Goal: Obtain resource: Download file/media

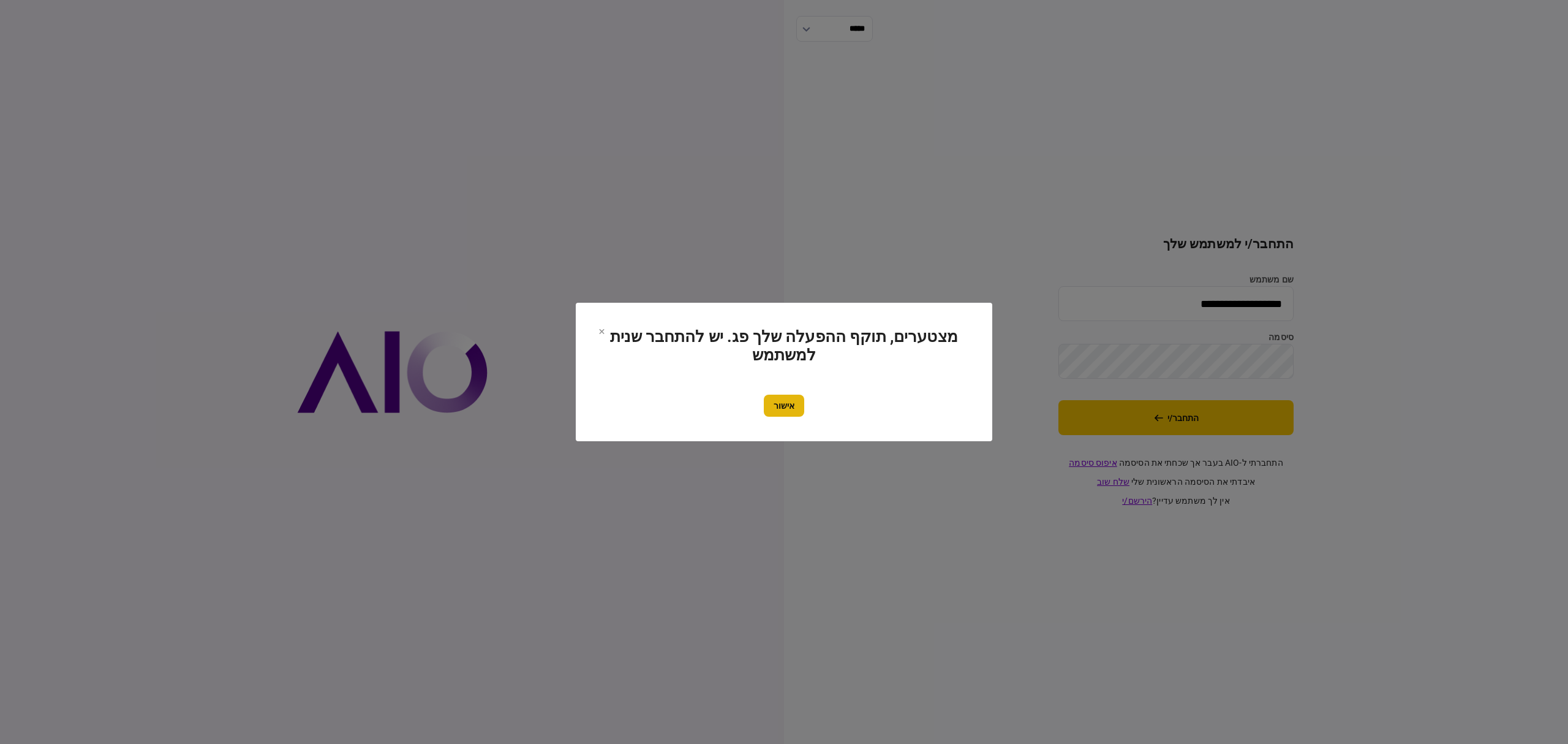
drag, startPoint x: 782, startPoint y: 426, endPoint x: 787, endPoint y: 411, distance: 15.8
click at [787, 420] on section "מצטערים, תוקף ההפעלה שלך פג. יש להתחבר שנית למשתמש אישור" at bounding box center [784, 372] width 417 height 138
click at [787, 407] on button "אישור" at bounding box center [784, 405] width 40 height 22
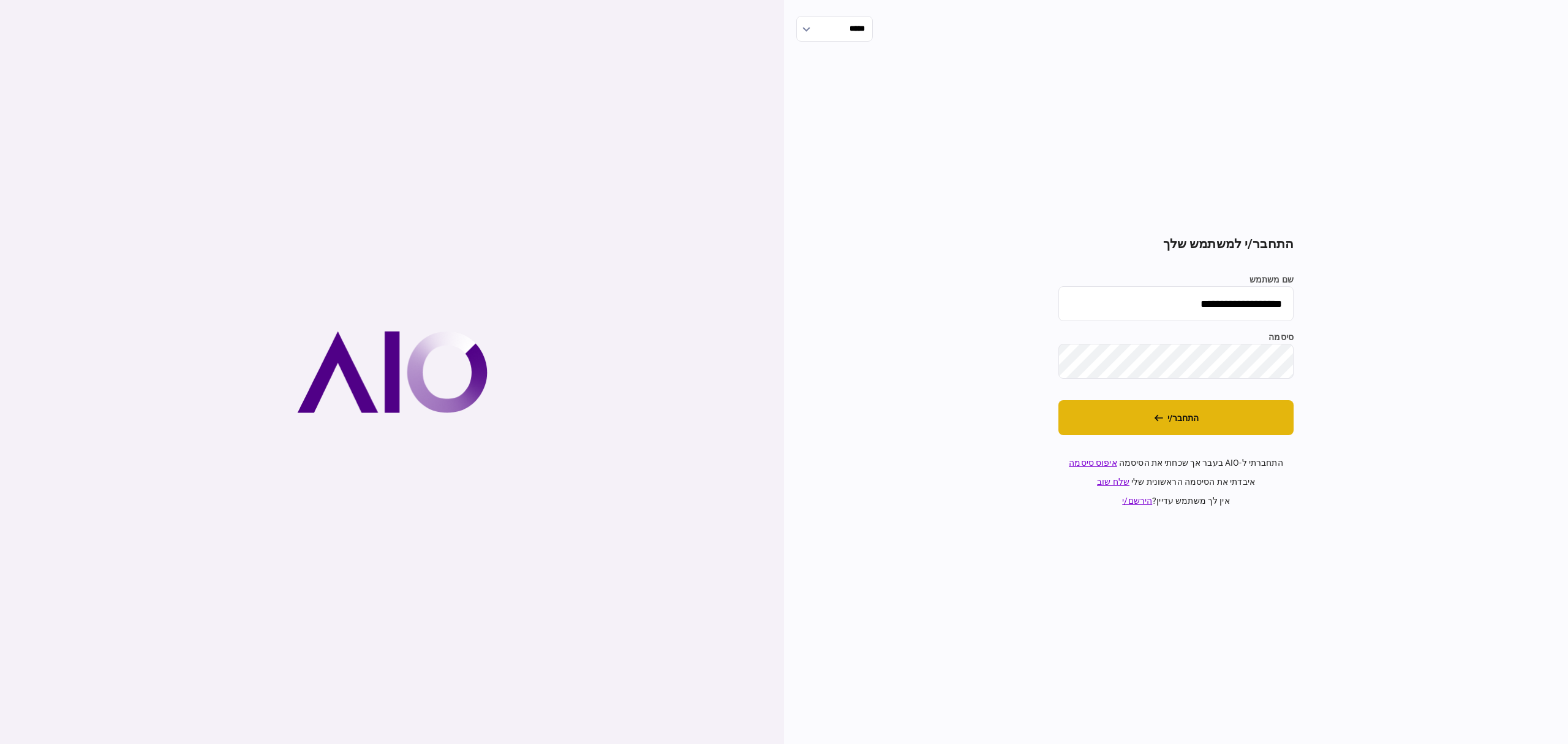
click at [1229, 429] on button "התחבר/י" at bounding box center [1176, 418] width 235 height 35
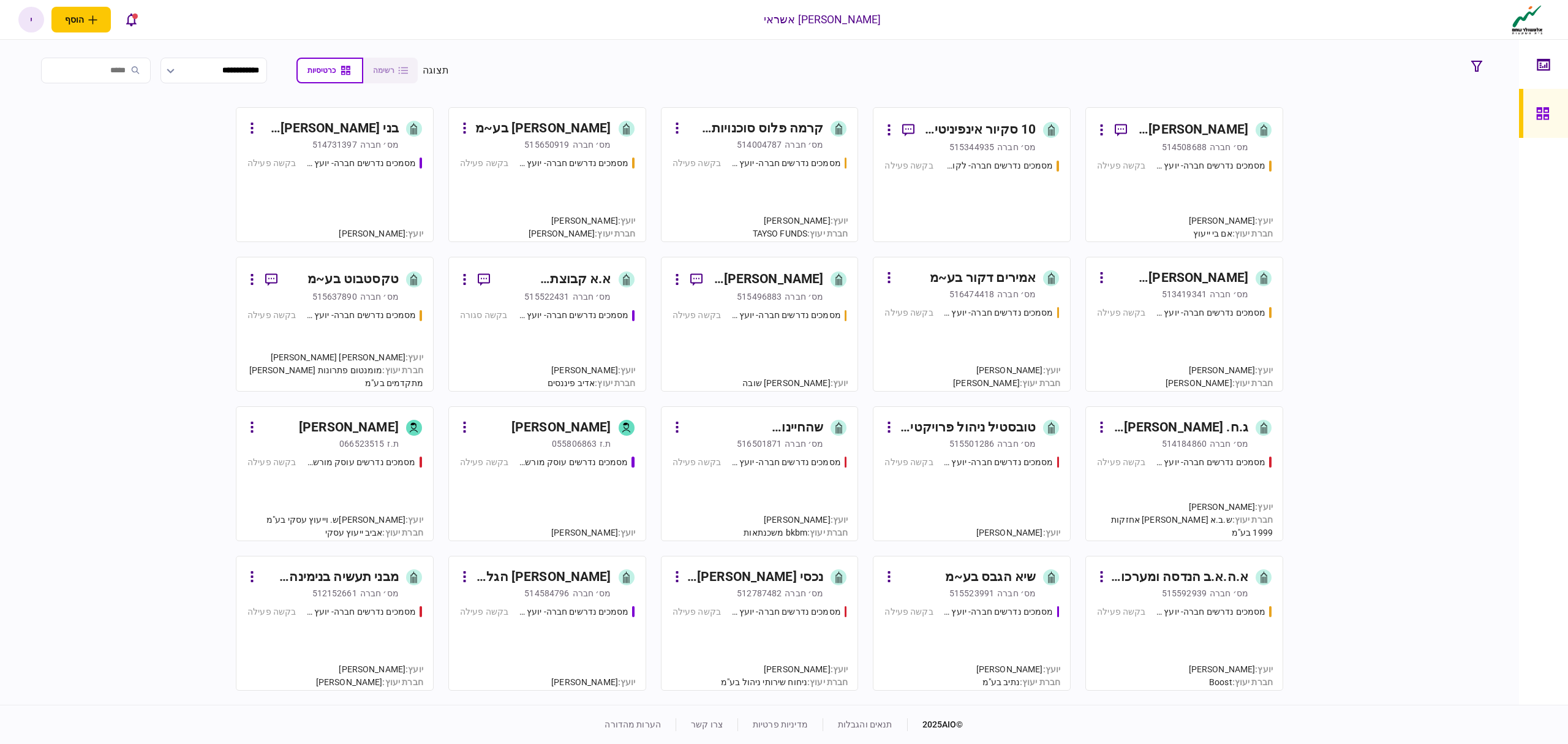
click at [108, 75] on input "search" at bounding box center [96, 70] width 110 height 26
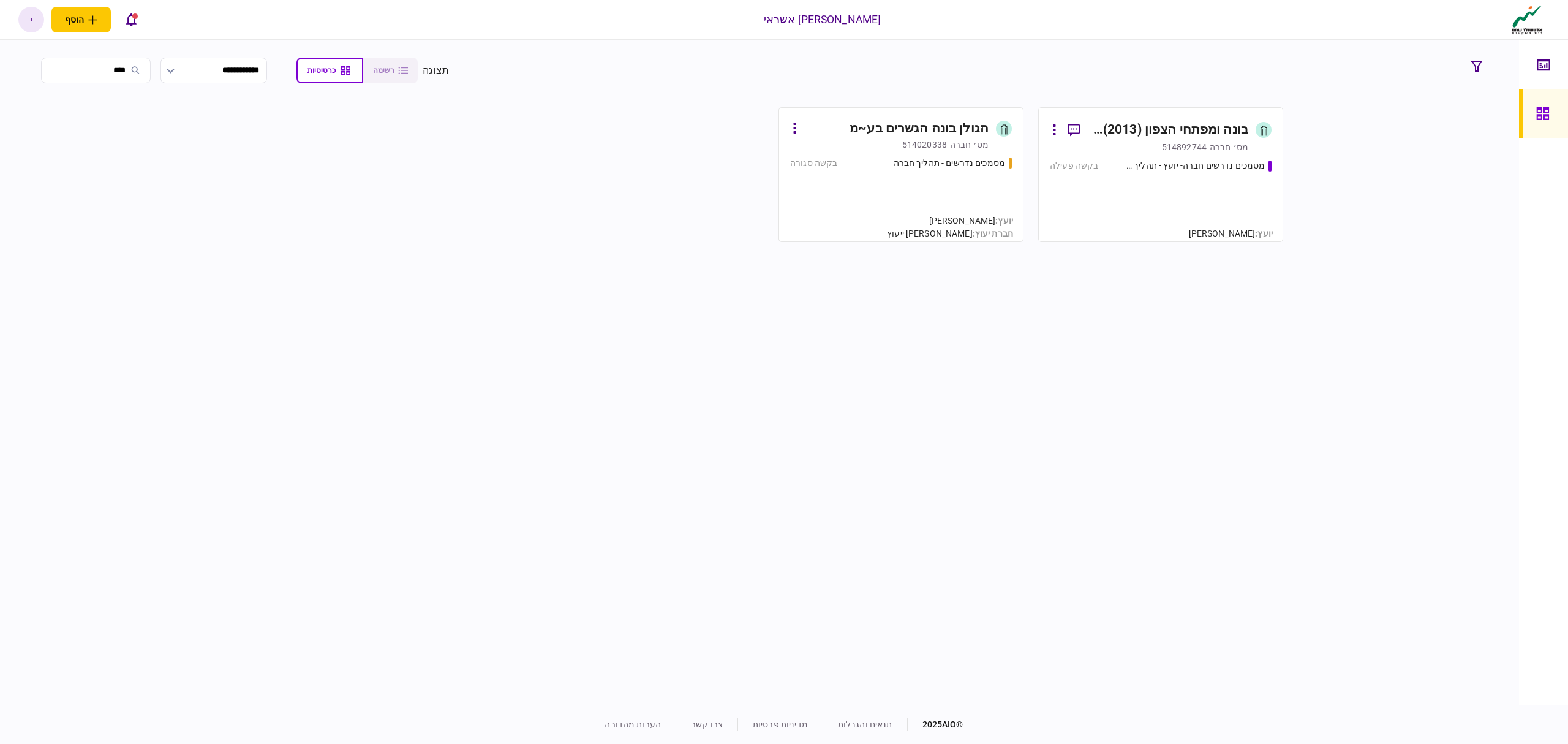
click at [86, 70] on input "****" at bounding box center [96, 70] width 110 height 26
type input "****"
click at [1277, 179] on link "בונה ומפתחי הצפון (2013) בע~מ [PERSON_NAME]׳ חברה 514892744 מסמכים נדרשים חברה-…" at bounding box center [1160, 175] width 245 height 135
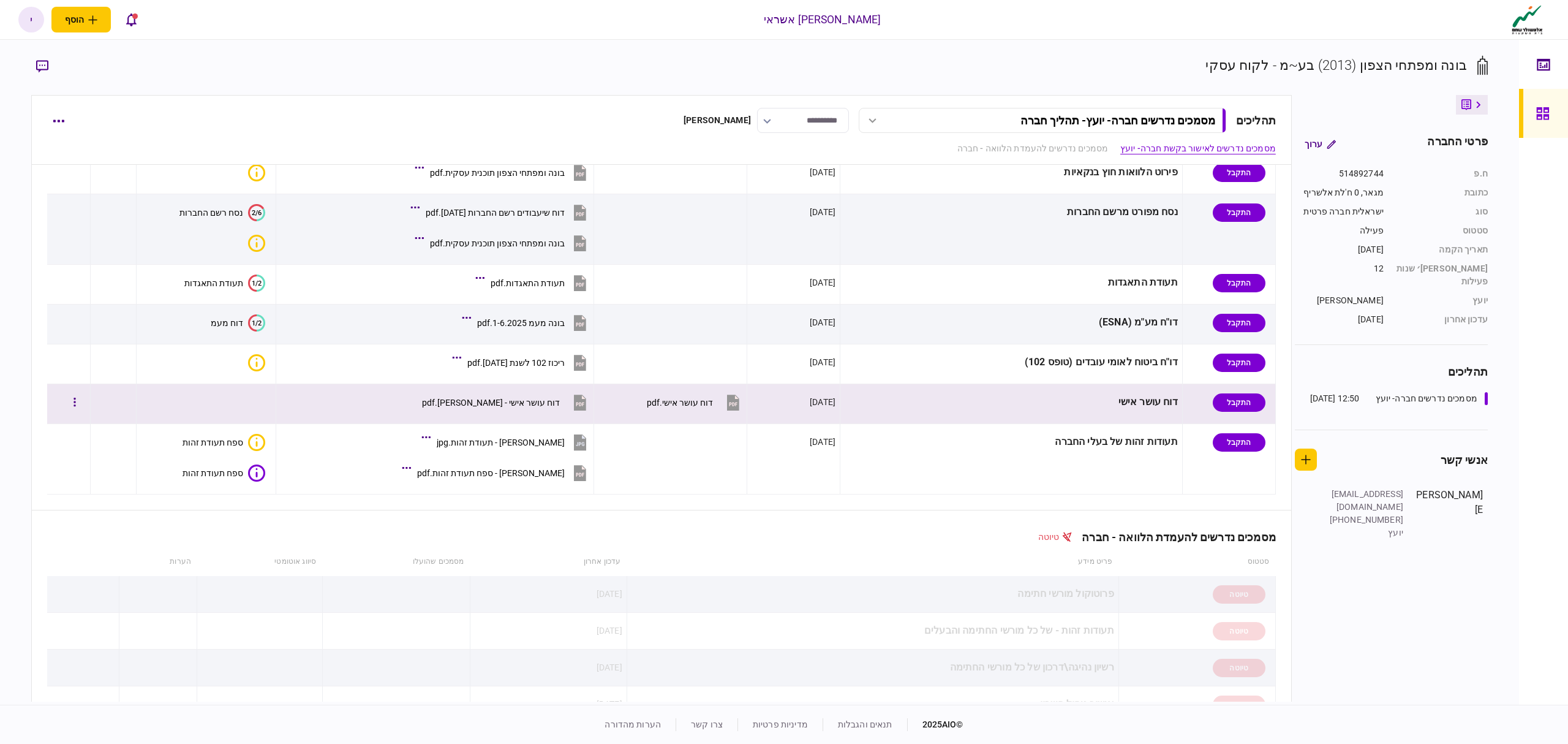
scroll to position [408, 0]
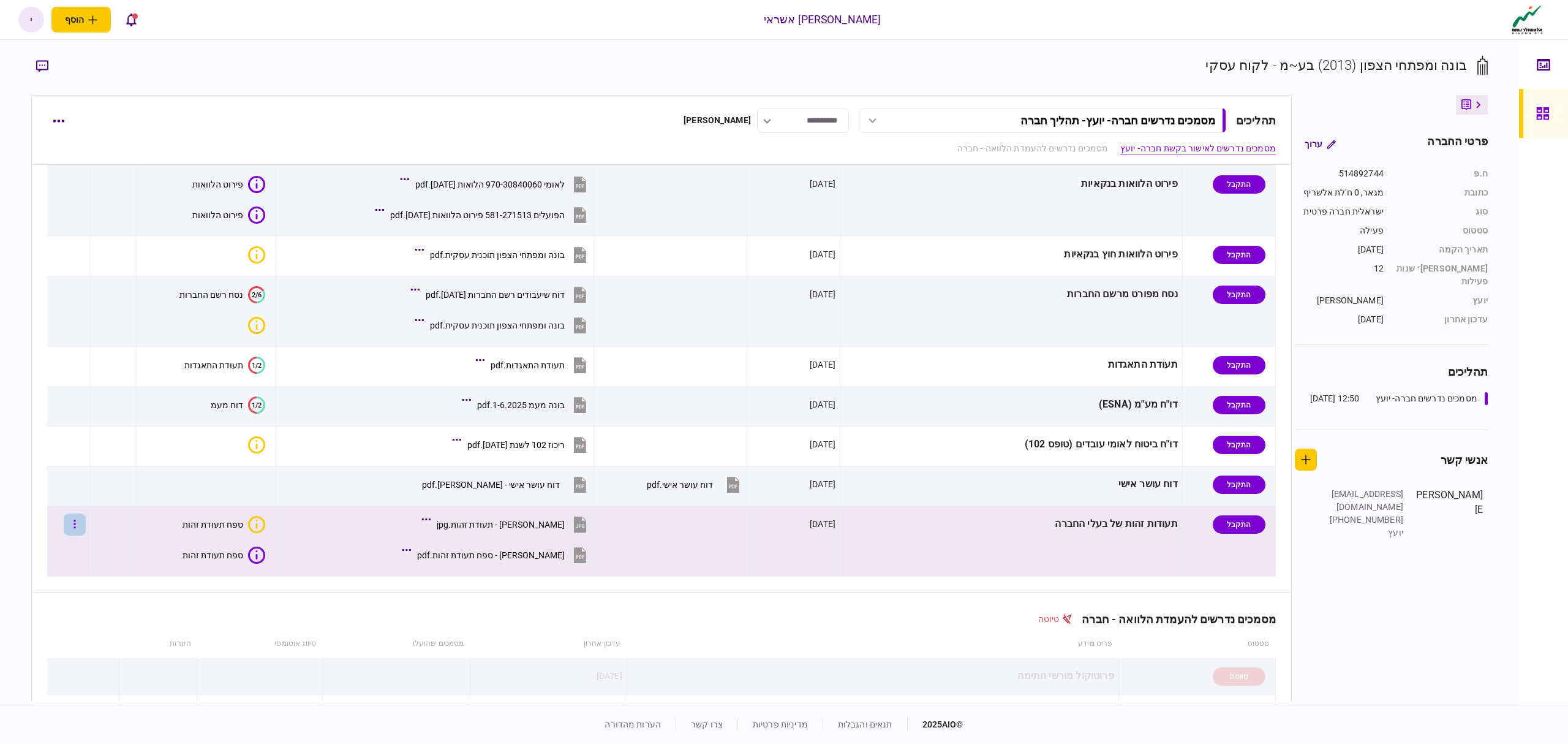
click at [84, 527] on button "button" at bounding box center [74, 524] width 22 height 22
click at [84, 564] on span "הורד מסמכים" at bounding box center [78, 559] width 57 height 15
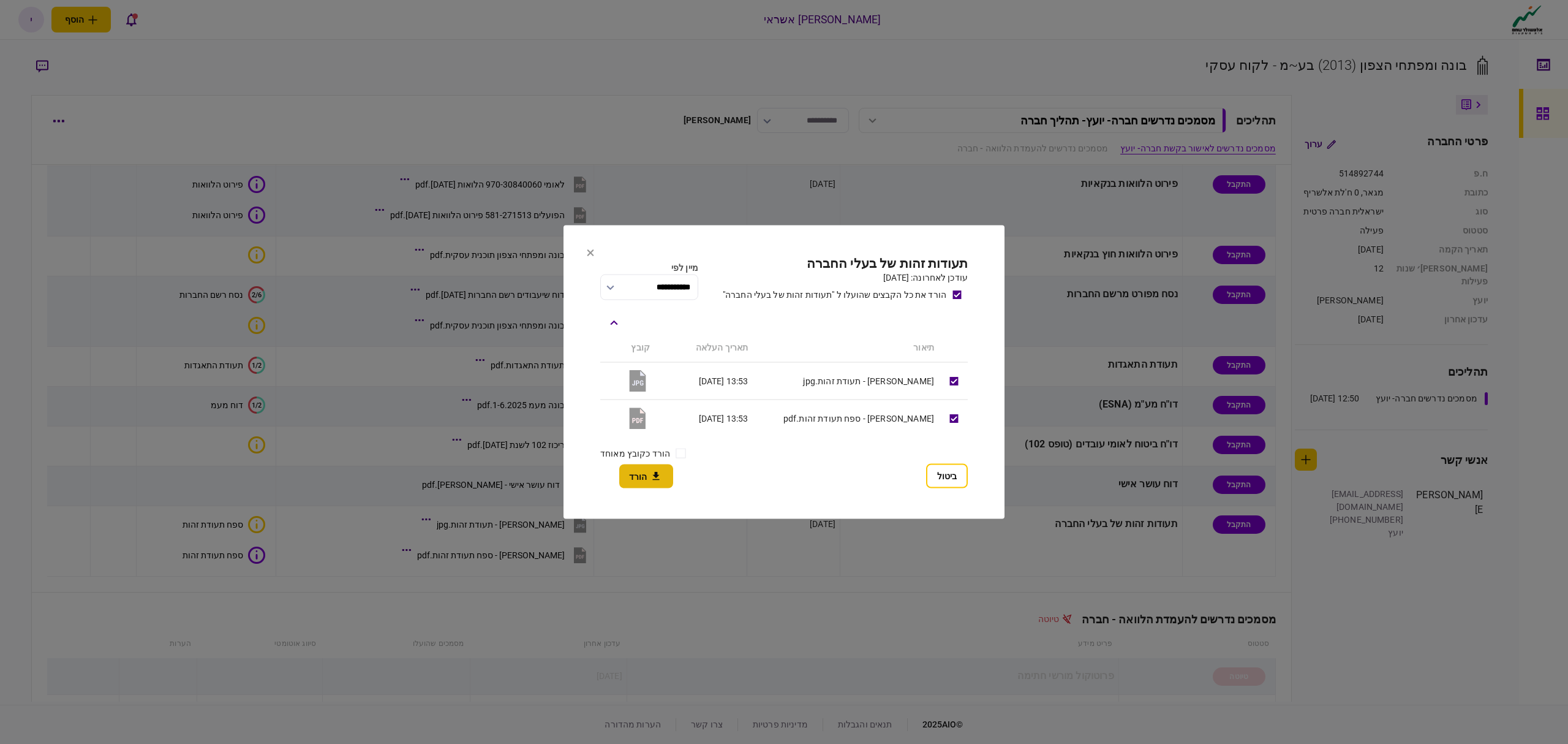
click at [658, 477] on icon "button" at bounding box center [656, 476] width 15 height 11
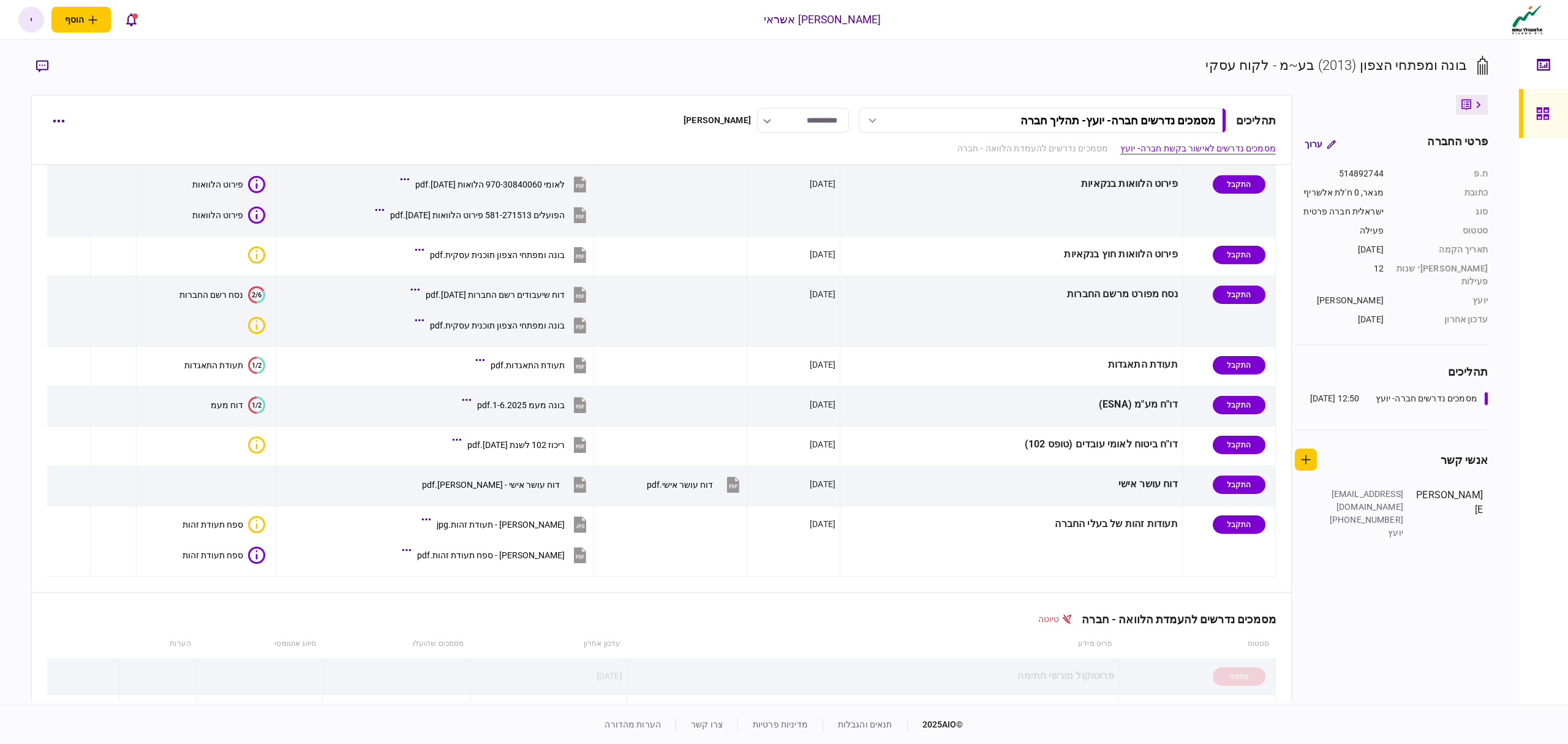
scroll to position [82, 0]
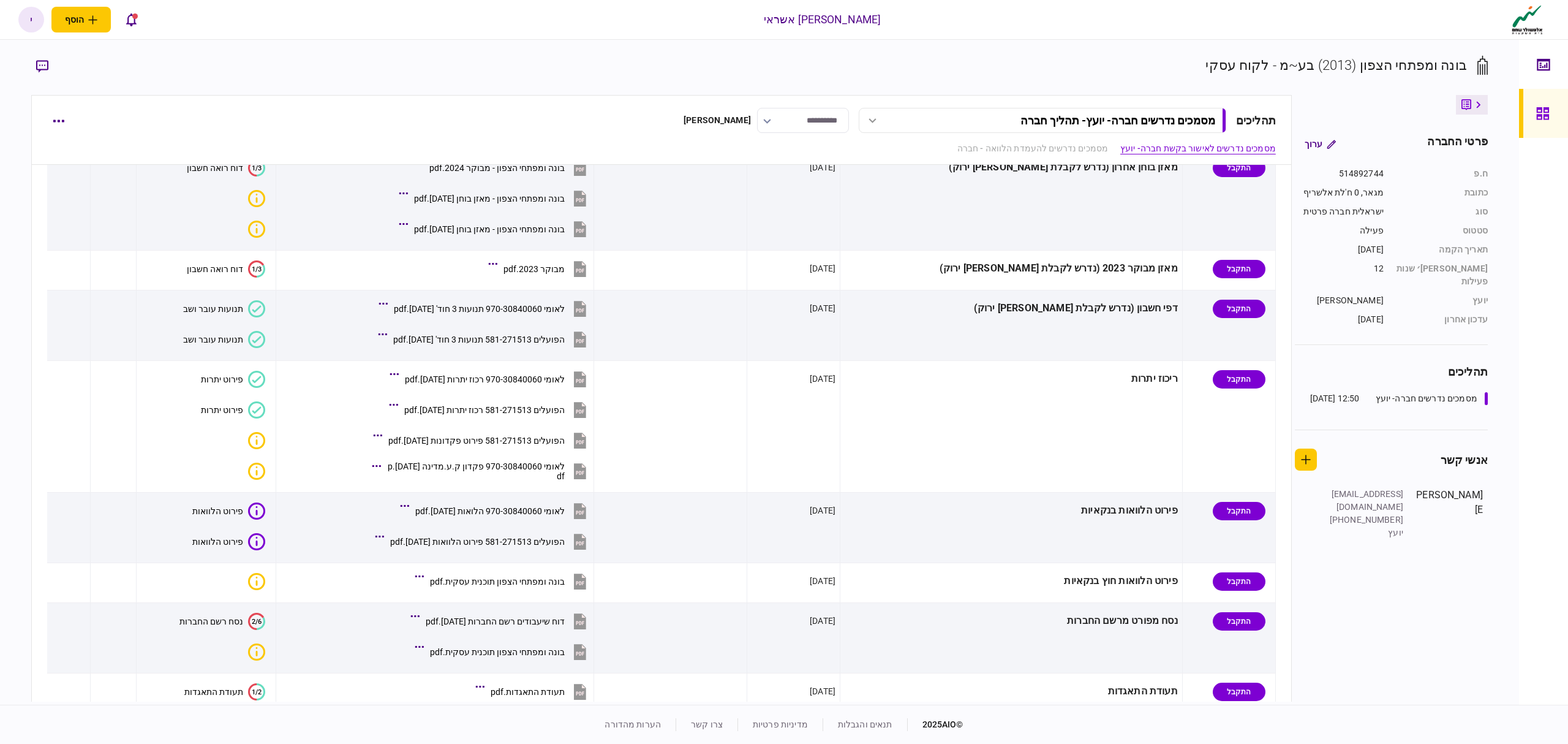
click at [1540, 109] on icon at bounding box center [1542, 113] width 12 height 12
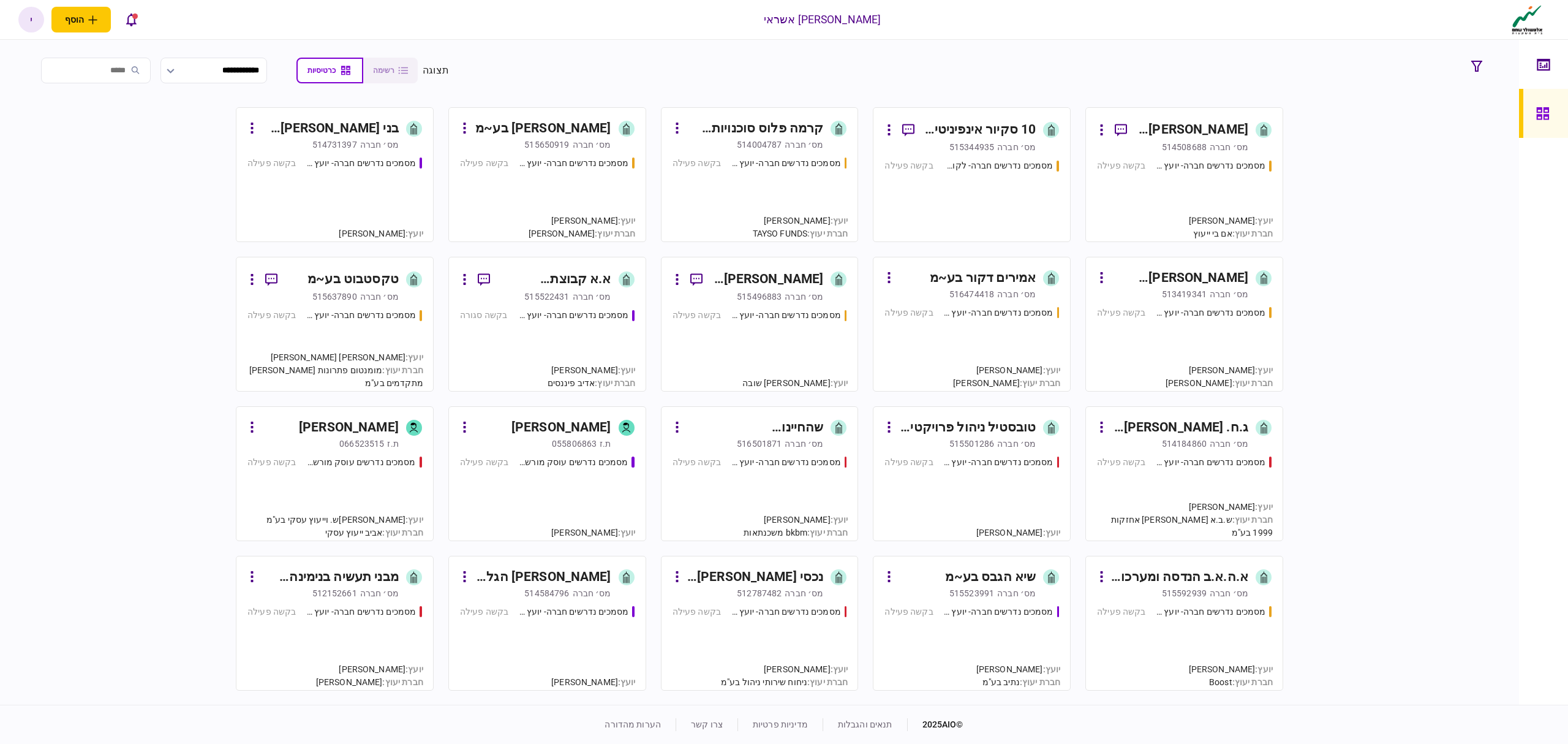
click at [469, 134] on button at bounding box center [464, 128] width 9 height 20
click at [1395, 221] on div at bounding box center [784, 372] width 1568 height 744
